Goal: Download file/media

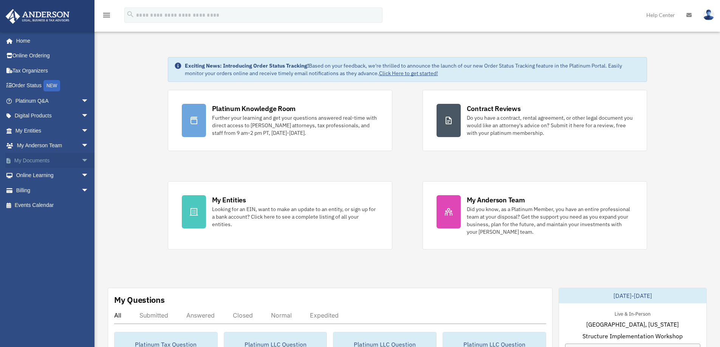
click at [81, 158] on span "arrow_drop_down" at bounding box center [88, 160] width 15 height 15
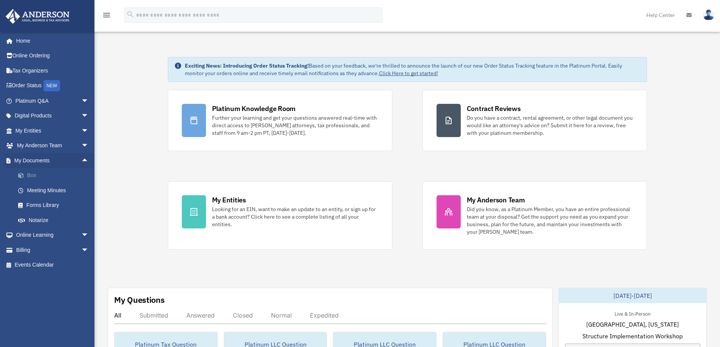
click at [34, 173] on link "Box" at bounding box center [56, 175] width 90 height 15
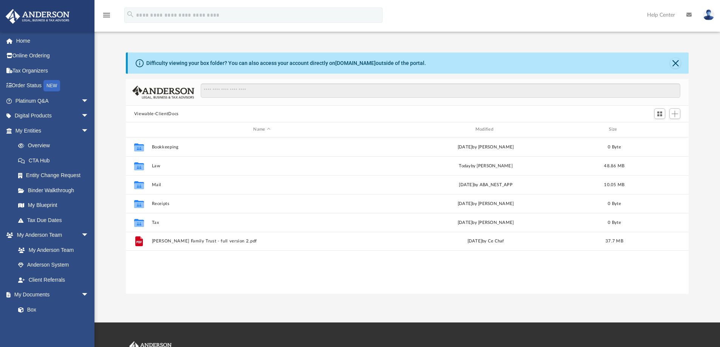
scroll to position [166, 557]
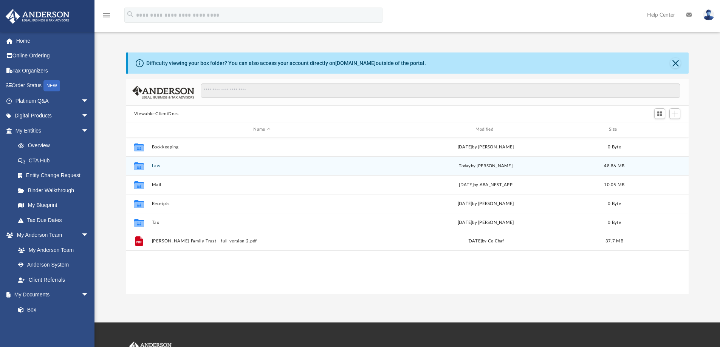
click at [158, 166] on button "Law" at bounding box center [262, 166] width 220 height 5
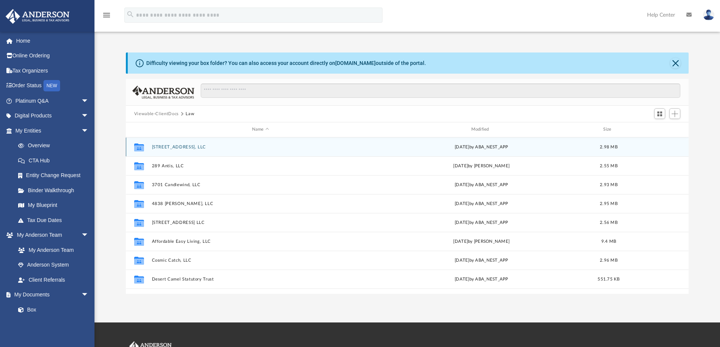
click at [191, 145] on button "2706 Lake Meadow, LLC" at bounding box center [261, 147] width 218 height 5
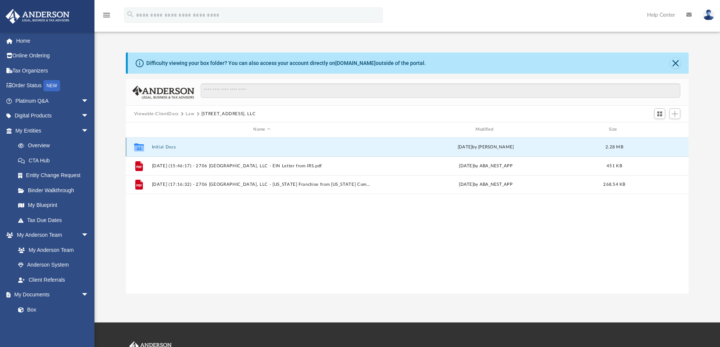
click at [169, 147] on button "Initial Docs" at bounding box center [262, 147] width 220 height 5
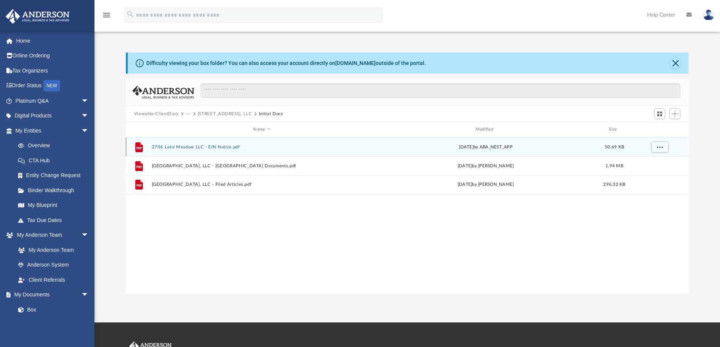
click at [217, 145] on button "2706 Lake Meadow LLC - EIN Notice.pdf" at bounding box center [262, 147] width 220 height 5
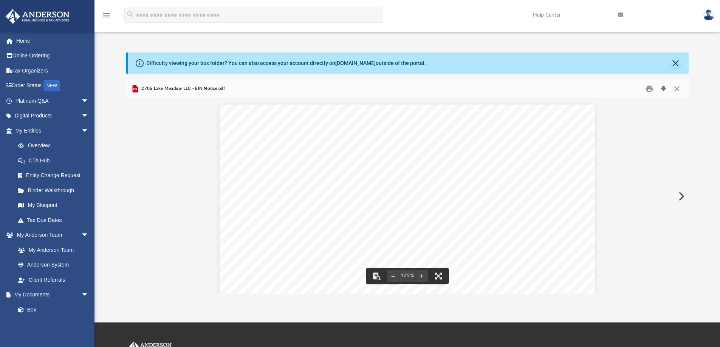
click at [664, 86] on button "Download" at bounding box center [664, 89] width 14 height 12
click at [663, 89] on button "Download" at bounding box center [664, 89] width 14 height 12
click at [663, 87] on button "Download" at bounding box center [664, 89] width 14 height 12
click at [677, 89] on button "Close" at bounding box center [677, 89] width 14 height 12
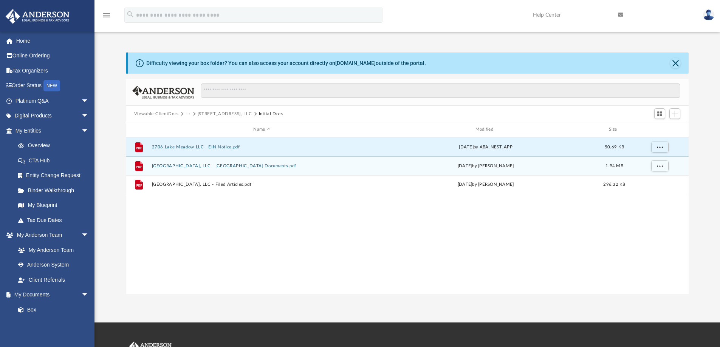
click at [178, 166] on button "2706 Lake Meadow, LLC - Binder Documents.pdf" at bounding box center [262, 166] width 220 height 5
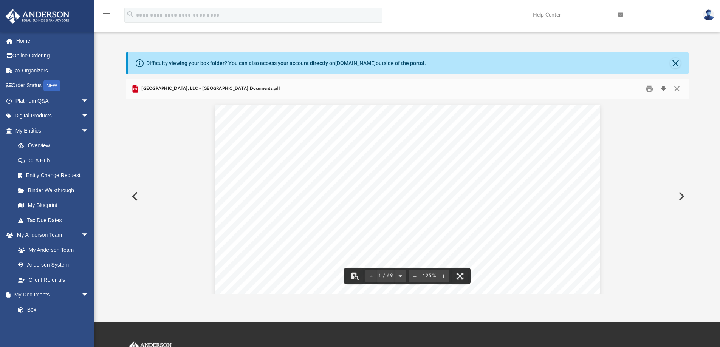
click at [663, 86] on button "Download" at bounding box center [664, 89] width 14 height 12
click at [676, 86] on button "Close" at bounding box center [677, 89] width 14 height 12
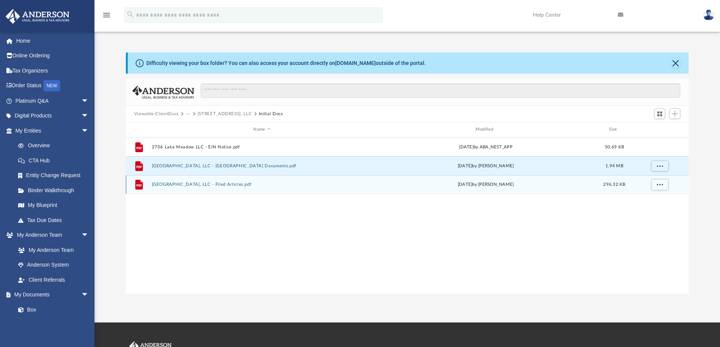
click at [206, 185] on button "2706 Lake Meadow, LLC - Filed Articles.pdf" at bounding box center [262, 184] width 220 height 5
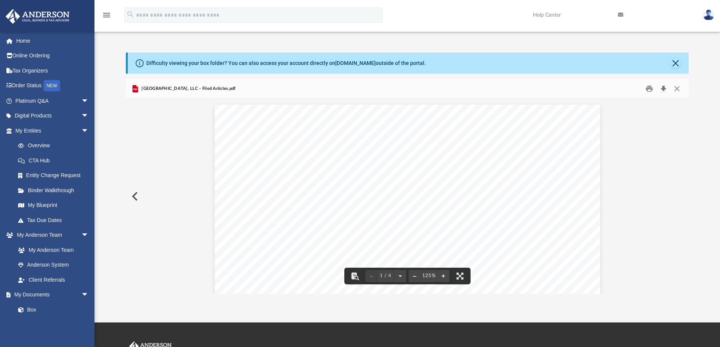
click at [663, 88] on button "Download" at bounding box center [664, 89] width 14 height 12
click at [678, 87] on button "Close" at bounding box center [677, 89] width 14 height 12
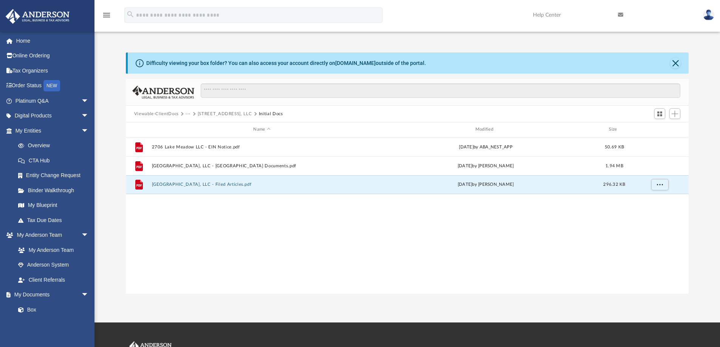
click at [225, 112] on button "2706 Lake Meadow, LLC" at bounding box center [225, 114] width 54 height 7
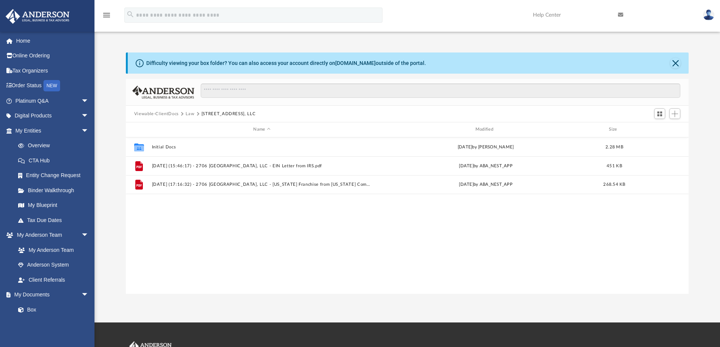
click at [188, 113] on button "Law" at bounding box center [190, 114] width 9 height 7
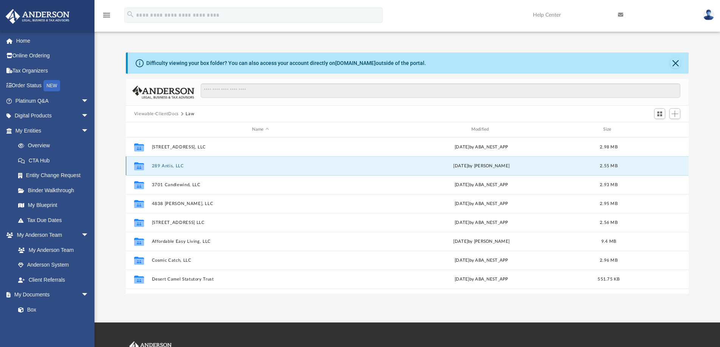
click at [168, 166] on button "289 Antis, LLC" at bounding box center [261, 166] width 218 height 5
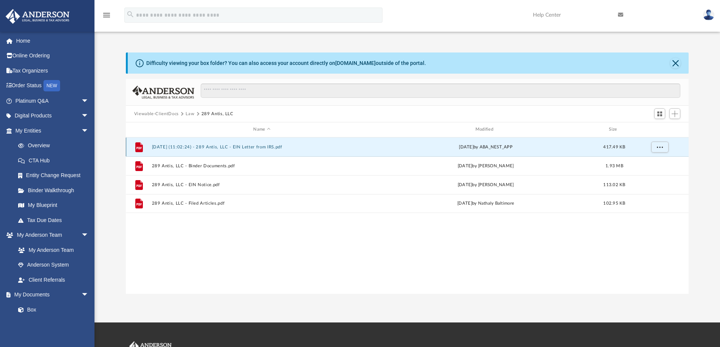
click at [263, 146] on button "2025.08.11 (11:02:24) - 289 Antis, LLC - EIN Letter from IRS.pdf" at bounding box center [262, 147] width 220 height 5
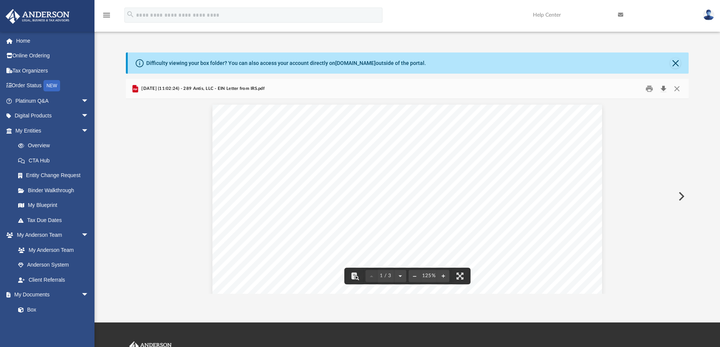
click at [665, 88] on button "Download" at bounding box center [664, 89] width 14 height 12
click at [676, 86] on button "Close" at bounding box center [677, 89] width 14 height 12
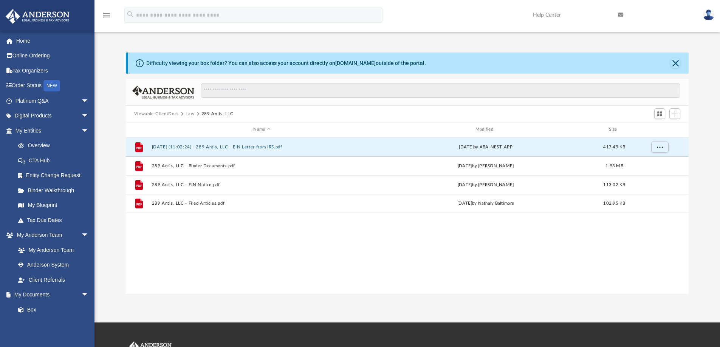
click at [188, 113] on button "Law" at bounding box center [190, 114] width 9 height 7
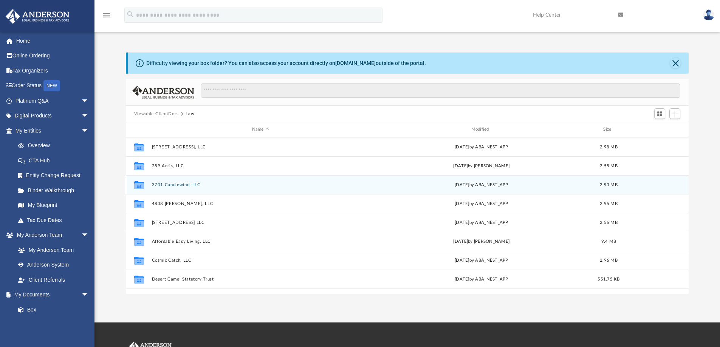
click at [174, 184] on button "3701 Candlewind, LLC" at bounding box center [261, 185] width 218 height 5
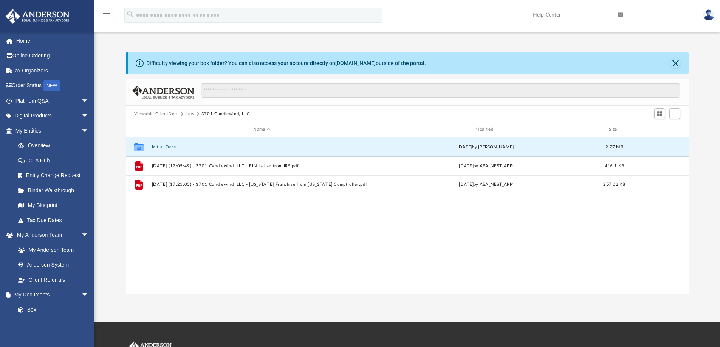
click at [168, 147] on button "Initial Docs" at bounding box center [262, 147] width 220 height 5
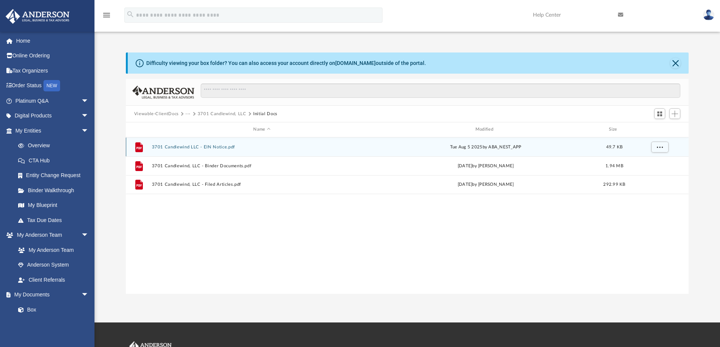
click at [194, 146] on button "3701 Candlewind LLC - EIN Notice.pdf" at bounding box center [262, 147] width 220 height 5
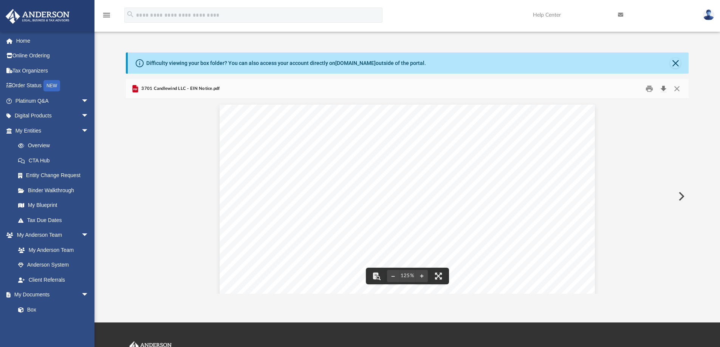
click at [661, 87] on button "Download" at bounding box center [664, 89] width 14 height 12
click at [679, 87] on button "Close" at bounding box center [677, 89] width 14 height 12
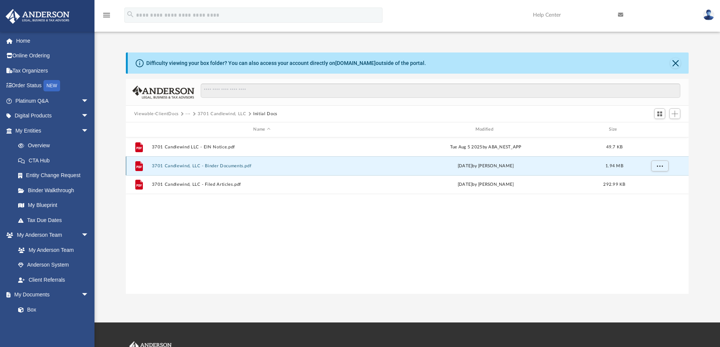
click at [209, 164] on button "3701 Candlewind, LLC - Binder Documents.pdf" at bounding box center [262, 166] width 220 height 5
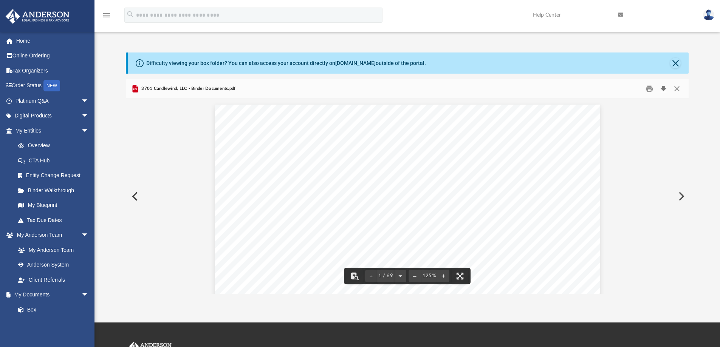
click at [665, 87] on button "Download" at bounding box center [664, 89] width 14 height 12
click at [676, 87] on button "Close" at bounding box center [677, 89] width 14 height 12
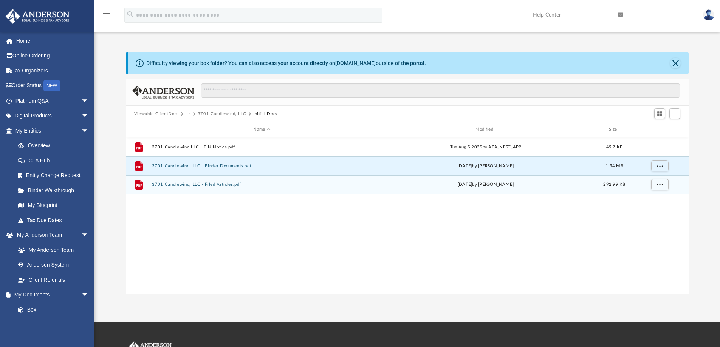
click at [195, 184] on button "3701 Candlewind, LLC - Filed Articles.pdf" at bounding box center [262, 184] width 220 height 5
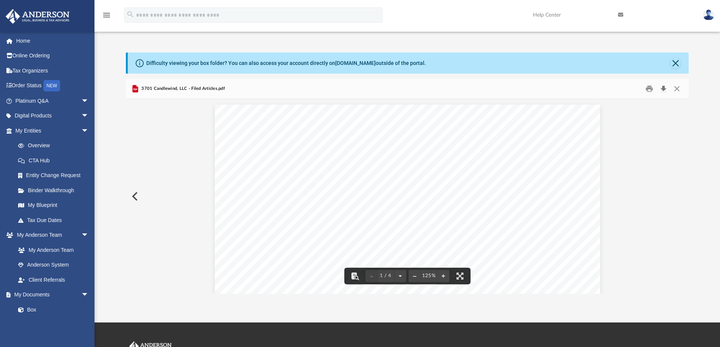
click at [664, 85] on button "Download" at bounding box center [664, 89] width 14 height 12
click at [677, 88] on button "Close" at bounding box center [677, 89] width 14 height 12
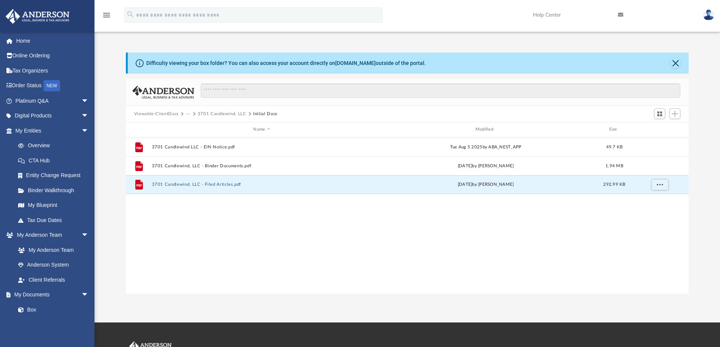
click at [231, 113] on button "3701 Candlewind, LLC" at bounding box center [222, 114] width 49 height 7
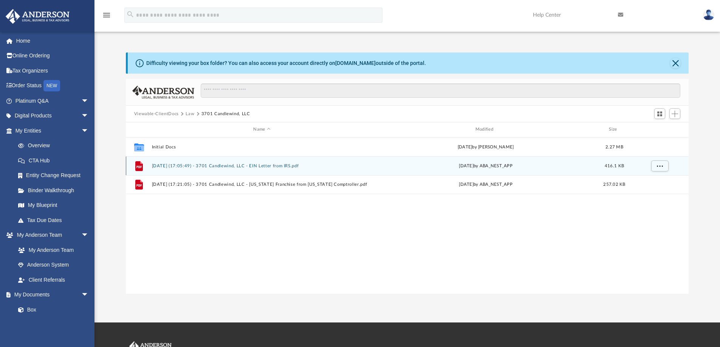
click at [239, 165] on button "2025.08.20 (17:05:49) - 3701 Candlewind, LLC - EIN Letter from IRS.pdf" at bounding box center [262, 166] width 220 height 5
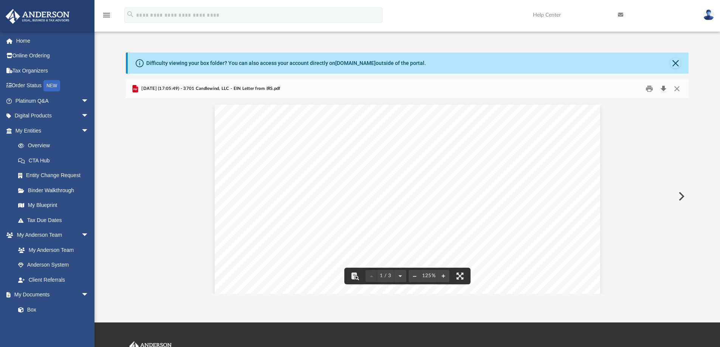
click at [662, 88] on button "Download" at bounding box center [664, 89] width 14 height 12
click at [677, 87] on button "Close" at bounding box center [677, 89] width 14 height 12
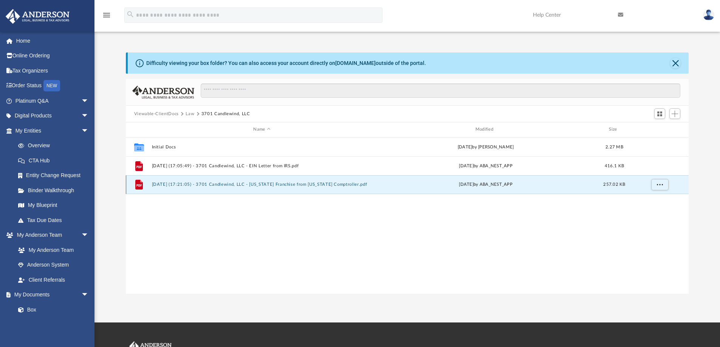
click at [223, 185] on button "2025.08.20 (17:21:05) - 3701 Candlewind, LLC - Texas Franchise from Texas Compt…" at bounding box center [262, 184] width 220 height 5
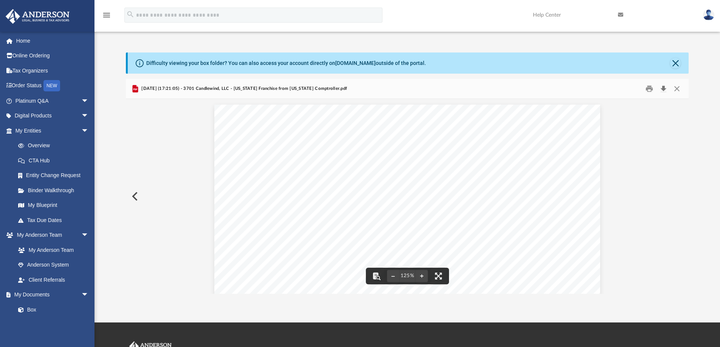
click at [664, 88] on button "Download" at bounding box center [664, 89] width 14 height 12
click at [676, 87] on button "Close" at bounding box center [677, 89] width 14 height 12
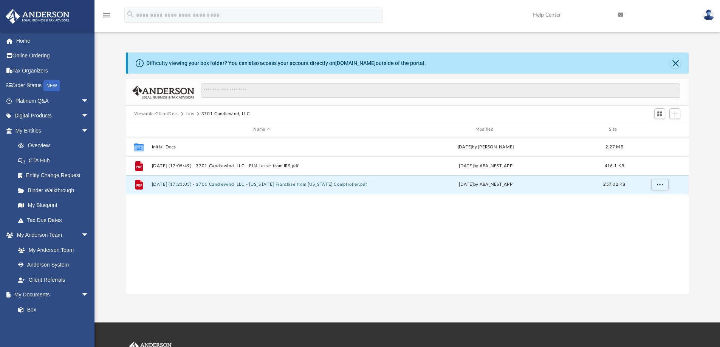
click at [187, 112] on button "Law" at bounding box center [190, 114] width 9 height 7
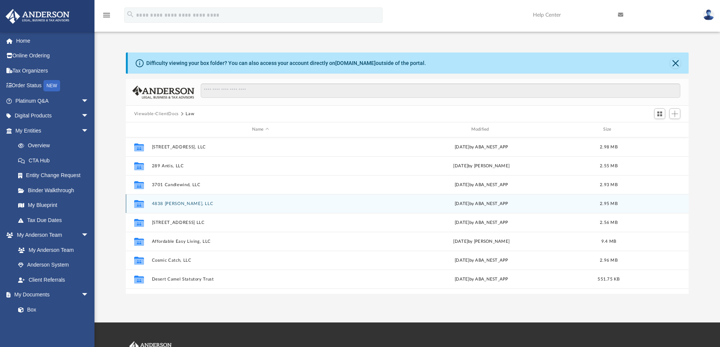
click at [176, 202] on button "4838 Scott Carpenter, LLC" at bounding box center [261, 203] width 218 height 5
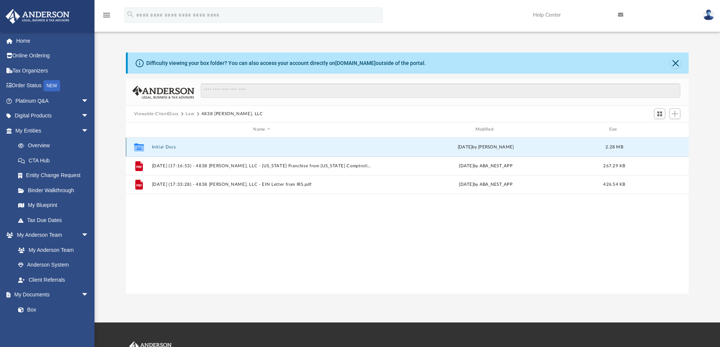
click at [171, 147] on button "Initial Docs" at bounding box center [262, 147] width 220 height 5
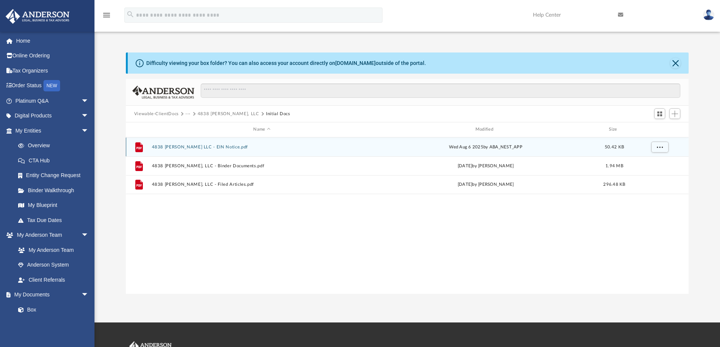
click at [203, 145] on button "4838 Scott Carpenter LLC - EIN Notice.pdf" at bounding box center [262, 147] width 220 height 5
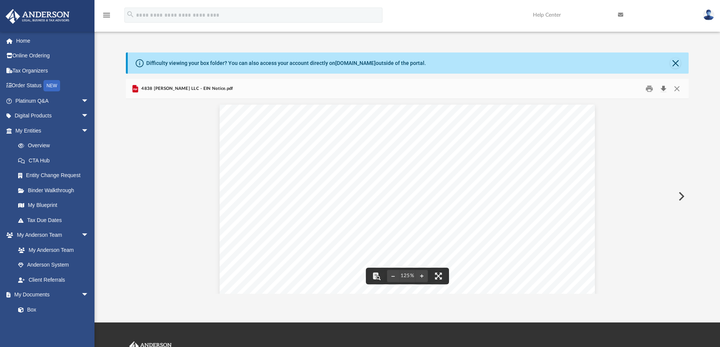
click at [665, 87] on button "Download" at bounding box center [664, 89] width 14 height 12
click at [677, 87] on button "Close" at bounding box center [677, 89] width 14 height 12
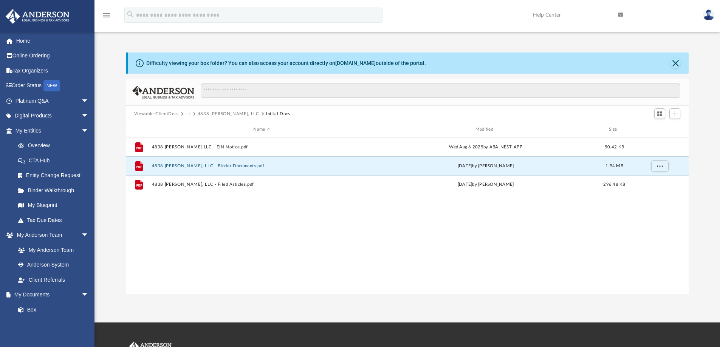
click at [215, 165] on button "4838 Scott Carpenter, LLC - Binder Documents.pdf" at bounding box center [262, 166] width 220 height 5
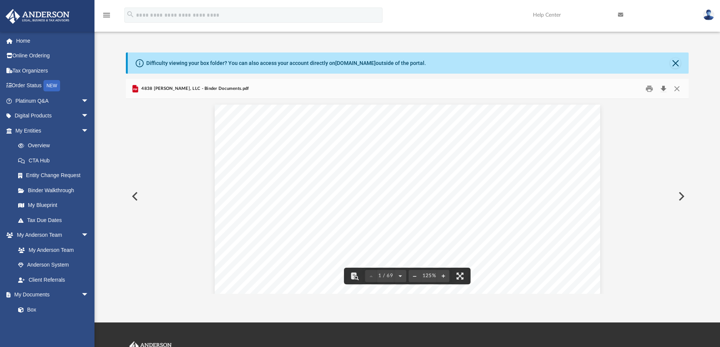
click at [663, 85] on button "Download" at bounding box center [664, 89] width 14 height 12
click at [677, 88] on button "Close" at bounding box center [677, 89] width 14 height 12
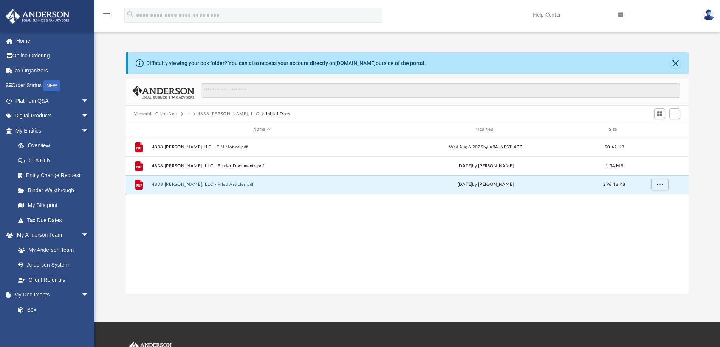
click at [228, 184] on button "4838 Scott Carpenter, LLC - Filed Articles.pdf" at bounding box center [262, 184] width 220 height 5
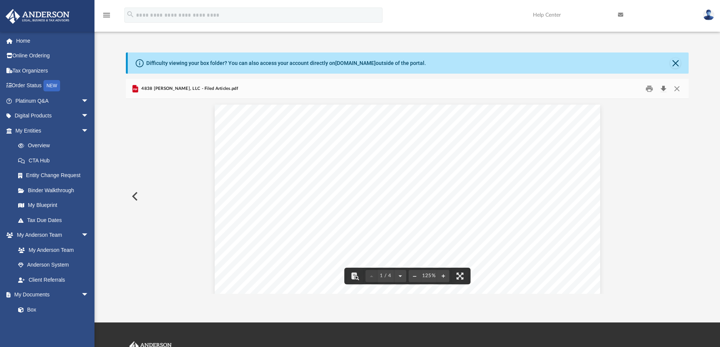
click at [665, 87] on button "Download" at bounding box center [664, 89] width 14 height 12
click at [679, 88] on button "Close" at bounding box center [677, 89] width 14 height 12
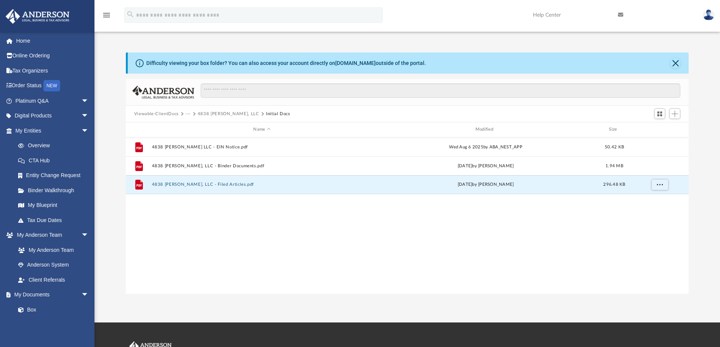
click at [231, 114] on button "4838 Scott Carpenter, LLC" at bounding box center [229, 114] width 62 height 7
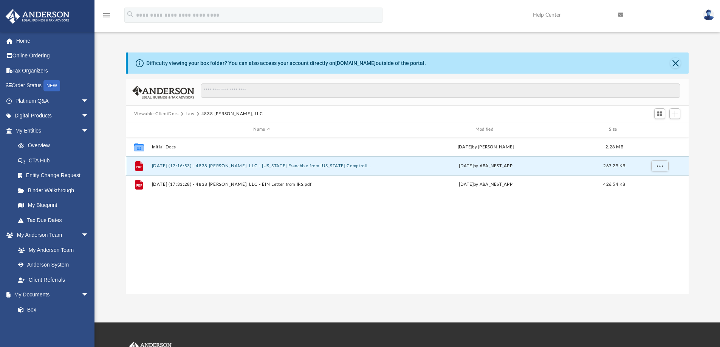
click at [232, 166] on button "2025.08.20 (17:16:53) - 4838 Scott Carpenter, LLC - Texas Franchise from Texas …" at bounding box center [262, 166] width 220 height 5
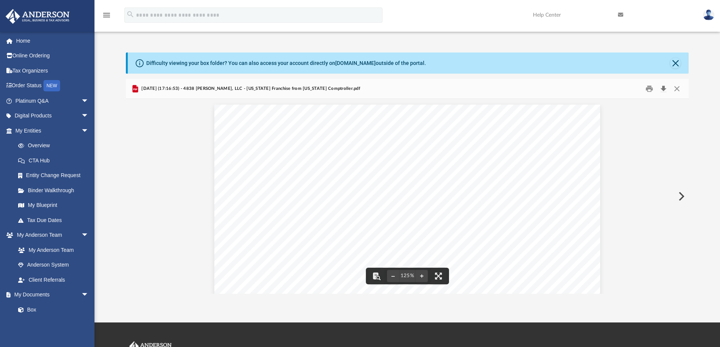
click at [665, 88] on button "Download" at bounding box center [664, 89] width 14 height 12
click at [677, 88] on button "Close" at bounding box center [677, 89] width 14 height 12
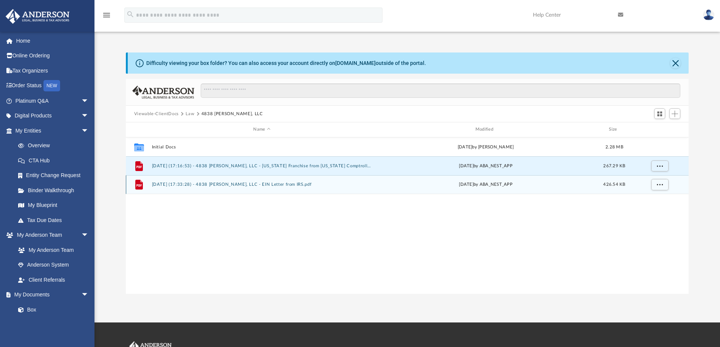
click at [281, 182] on button "2025.08.20 (17:33:28) - 4838 Scott Carpenter, LLC - EIN Letter from IRS.pdf" at bounding box center [262, 184] width 220 height 5
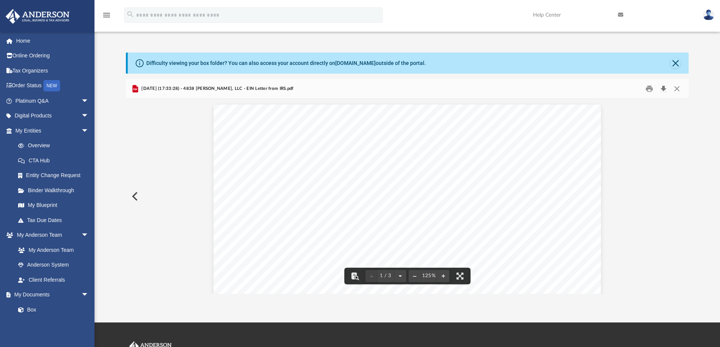
click at [664, 90] on button "Download" at bounding box center [664, 89] width 14 height 12
click at [676, 88] on button "Close" at bounding box center [677, 89] width 14 height 12
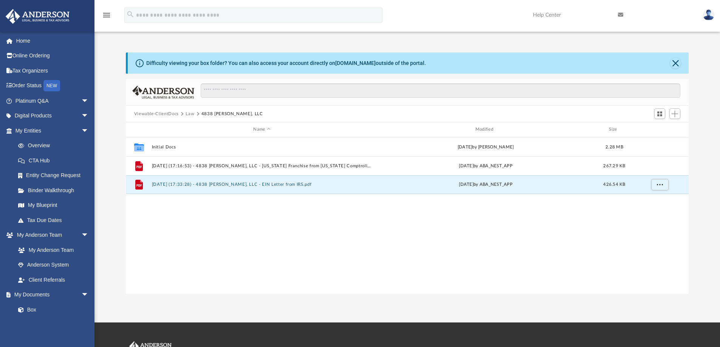
click at [191, 113] on button "Law" at bounding box center [190, 114] width 9 height 7
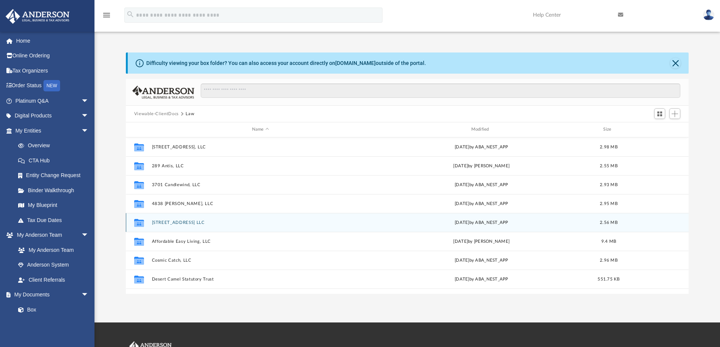
click at [182, 222] on button "6077 North Lane LLC" at bounding box center [261, 222] width 218 height 5
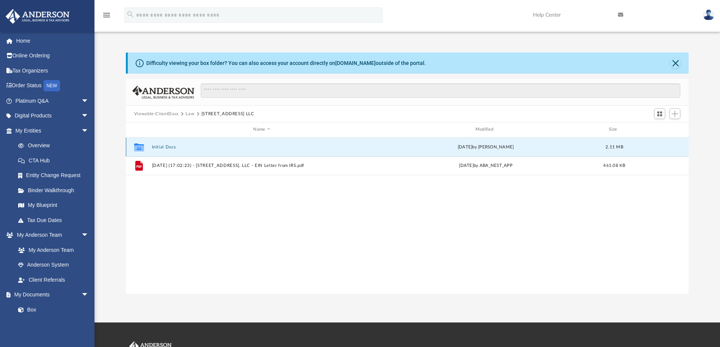
click at [169, 147] on button "Initial Docs" at bounding box center [262, 147] width 220 height 5
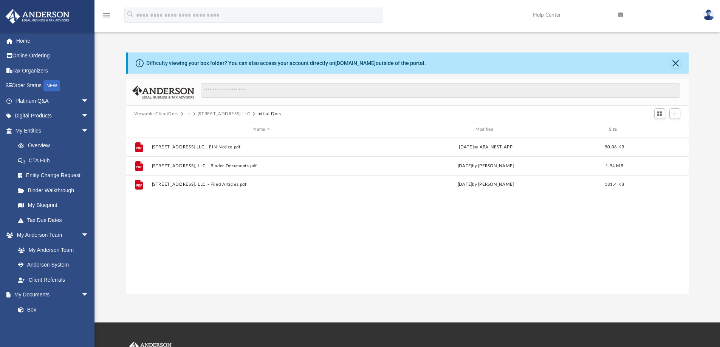
click at [294, 205] on div "File 6077 North Lane LLC - EIN Notice.pdf Thu Aug 7 2025 by ABA_NEST_APP 50.06 …" at bounding box center [407, 216] width 563 height 157
click at [708, 16] on img at bounding box center [708, 14] width 11 height 11
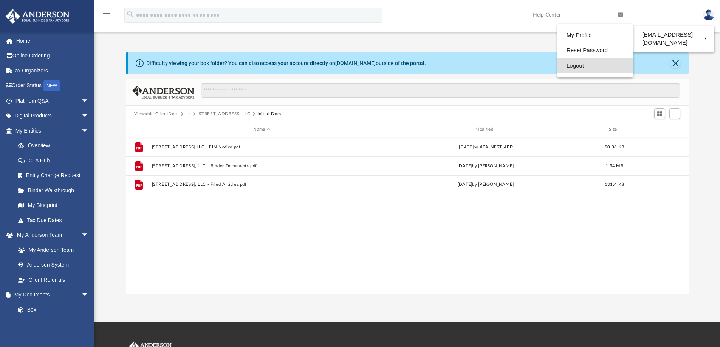
click at [569, 68] on link "Logout" at bounding box center [596, 65] width 76 height 15
